Goal: Information Seeking & Learning: Check status

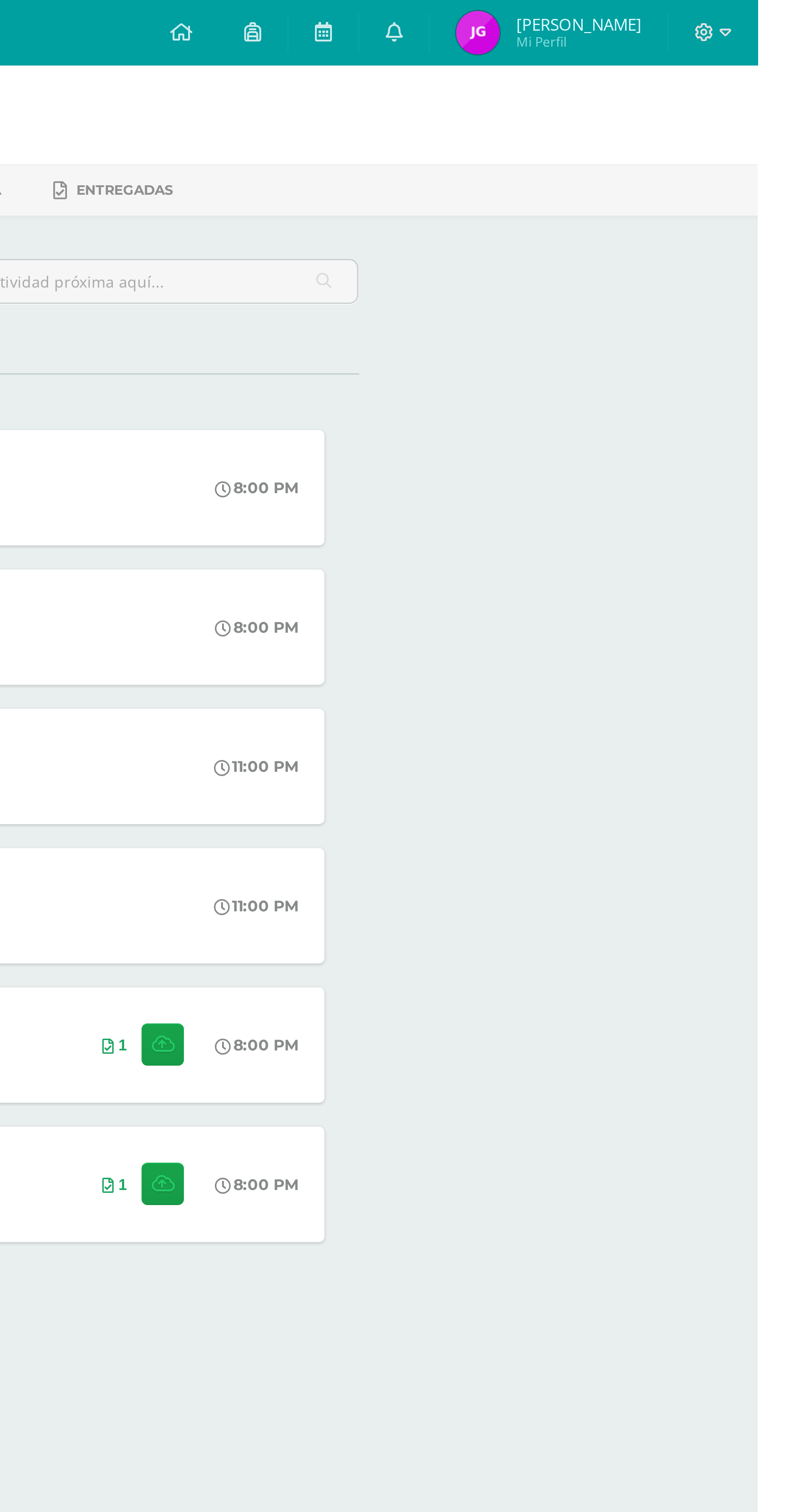
click at [667, 13] on link at bounding box center [652, 14] width 30 height 28
click at [743, 349] on div "Actividades recientes y próximas Tablero Pendientes de entrega Entregadas todas…" at bounding box center [424, 312] width 772 height 569
click at [760, 8] on span "[PERSON_NAME]" at bounding box center [732, 10] width 54 height 10
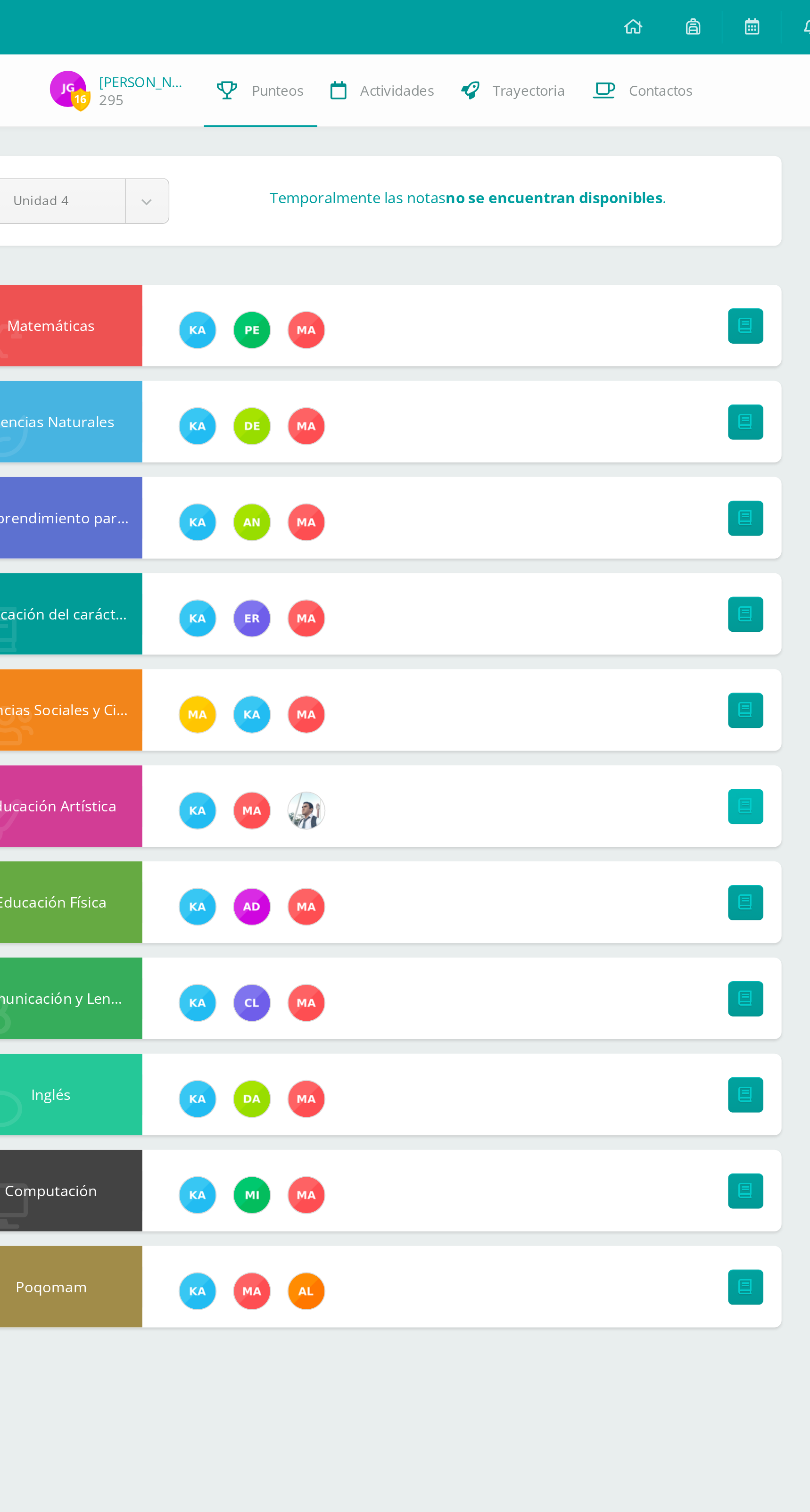
click at [623, 419] on link at bounding box center [618, 419] width 18 height 18
click at [623, 267] on link at bounding box center [618, 269] width 18 height 18
